Goal: Transaction & Acquisition: Purchase product/service

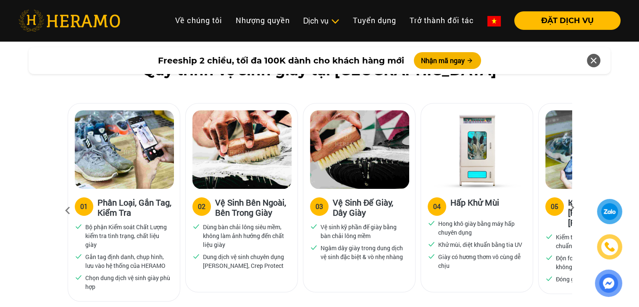
scroll to position [546, 0]
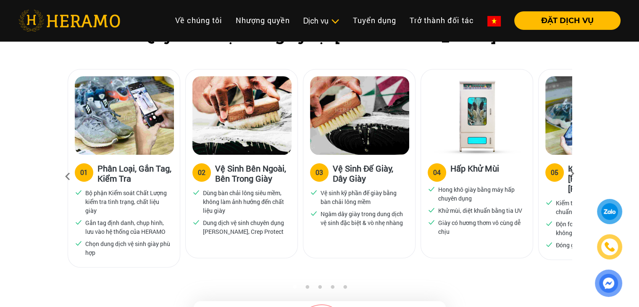
click at [575, 174] on icon at bounding box center [572, 176] width 15 height 5
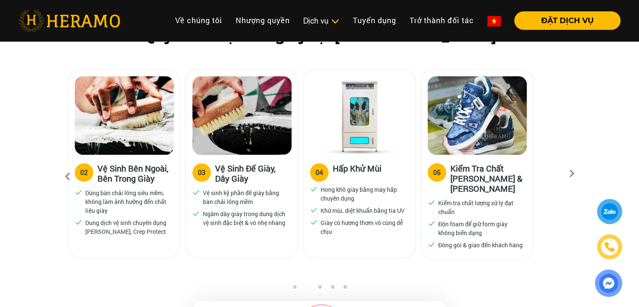
click at [570, 174] on icon at bounding box center [572, 176] width 15 height 5
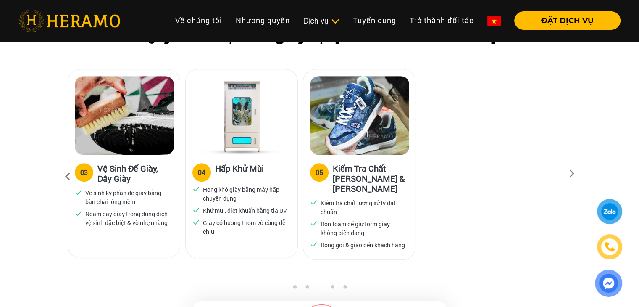
click at [64, 175] on icon at bounding box center [67, 176] width 15 height 23
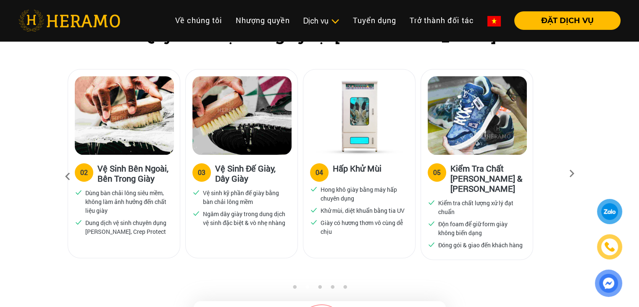
click at [64, 175] on icon at bounding box center [67, 176] width 15 height 23
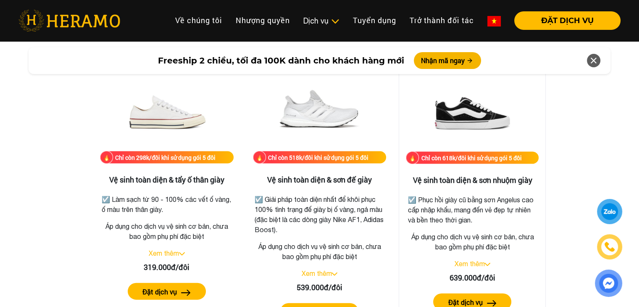
scroll to position [1723, 0]
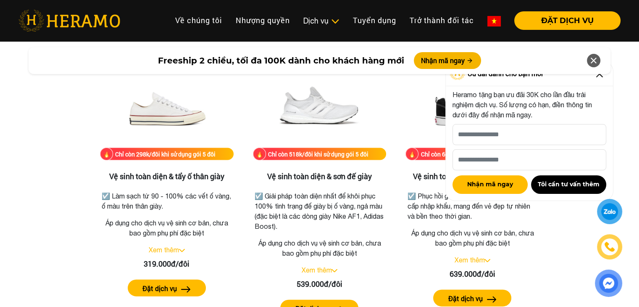
click at [598, 58] on icon at bounding box center [594, 60] width 10 height 15
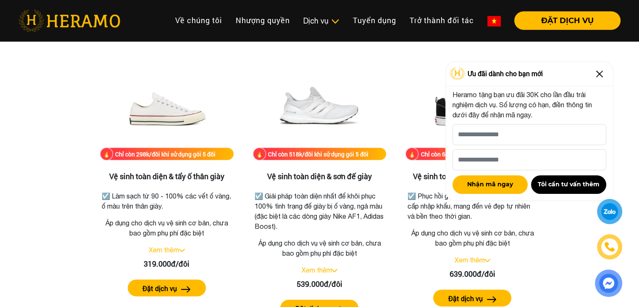
click at [596, 72] on img at bounding box center [599, 73] width 13 height 13
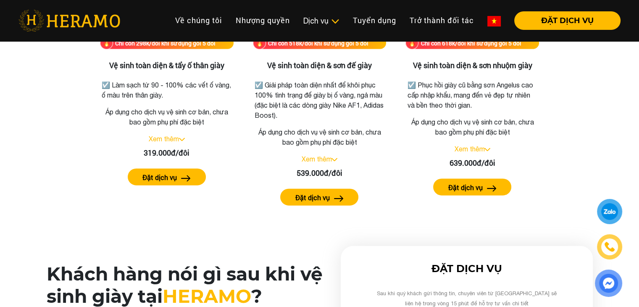
scroll to position [1810, 0]
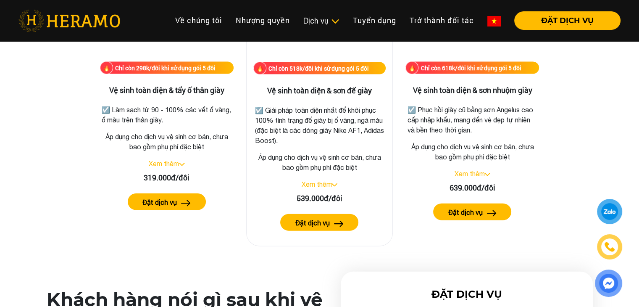
click at [331, 184] on link "Xem thêm" at bounding box center [316, 184] width 30 height 8
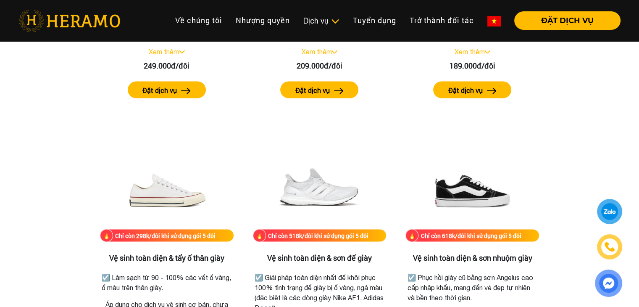
scroll to position [1641, 0]
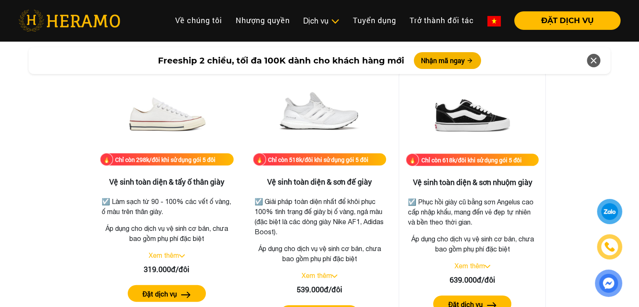
scroll to position [1723, 0]
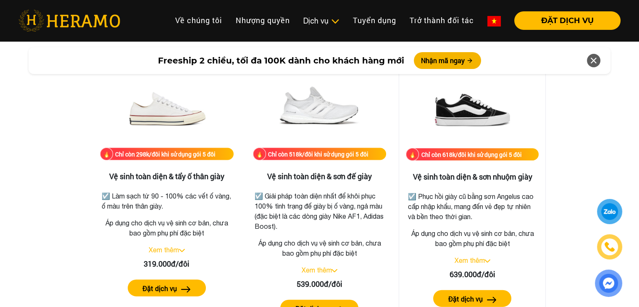
click at [472, 261] on link "Xem thêm" at bounding box center [469, 260] width 30 height 8
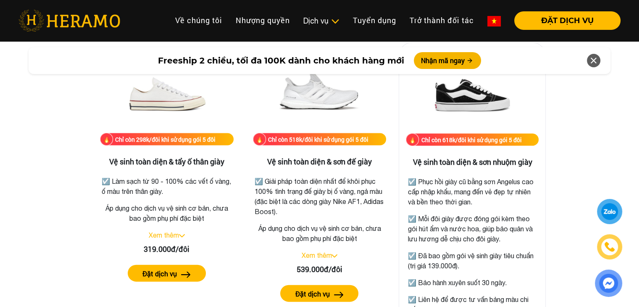
scroll to position [1639, 0]
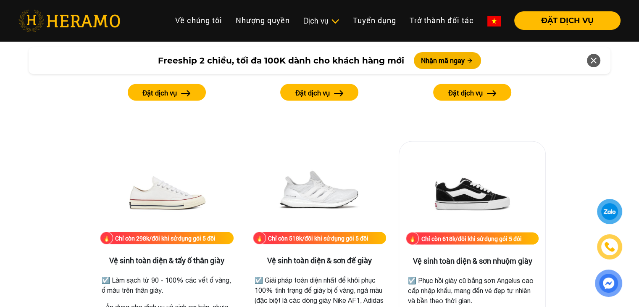
click at [485, 197] on img at bounding box center [472, 190] width 84 height 84
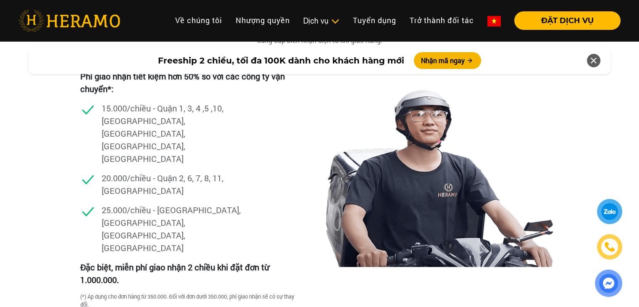
scroll to position [2438, 0]
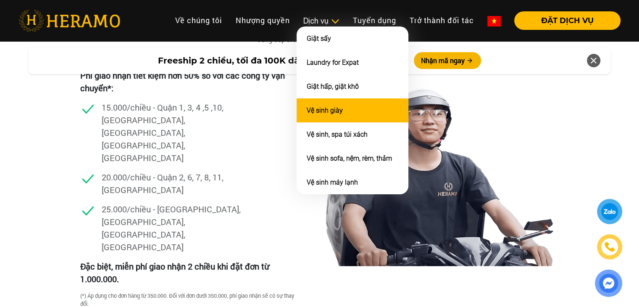
click at [336, 113] on li "Vệ sinh giày" at bounding box center [353, 110] width 112 height 24
click at [351, 109] on li "Vệ sinh giày" at bounding box center [353, 110] width 112 height 24
